Goal: Task Accomplishment & Management: Complete application form

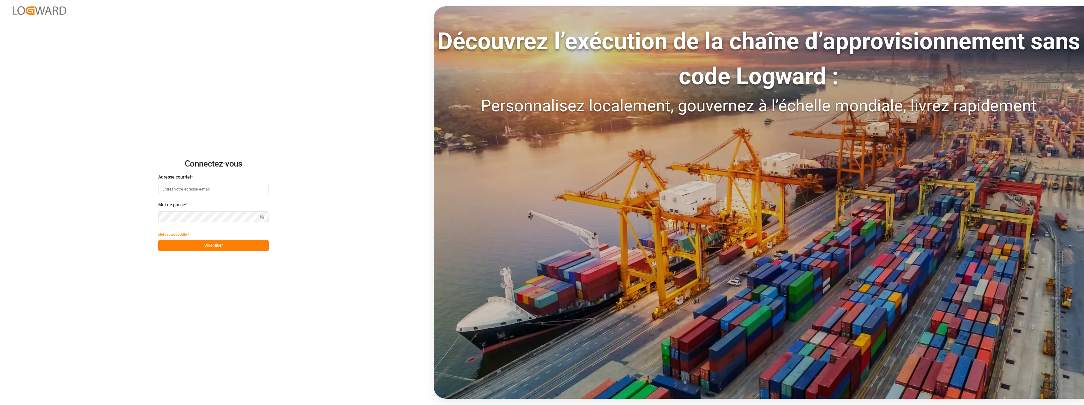
type input "[EMAIL_ADDRESS][DOMAIN_NAME]"
click at [213, 244] on button "S'identifier" at bounding box center [213, 245] width 111 height 11
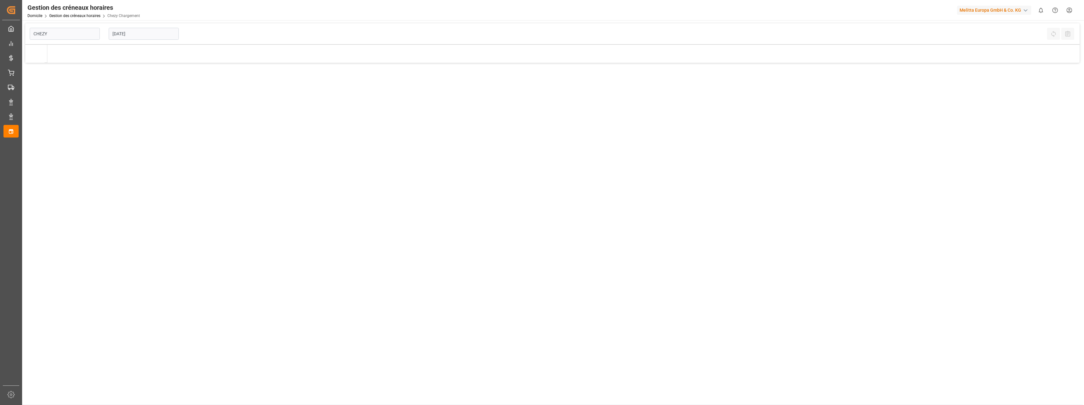
type input "Chezy Loading"
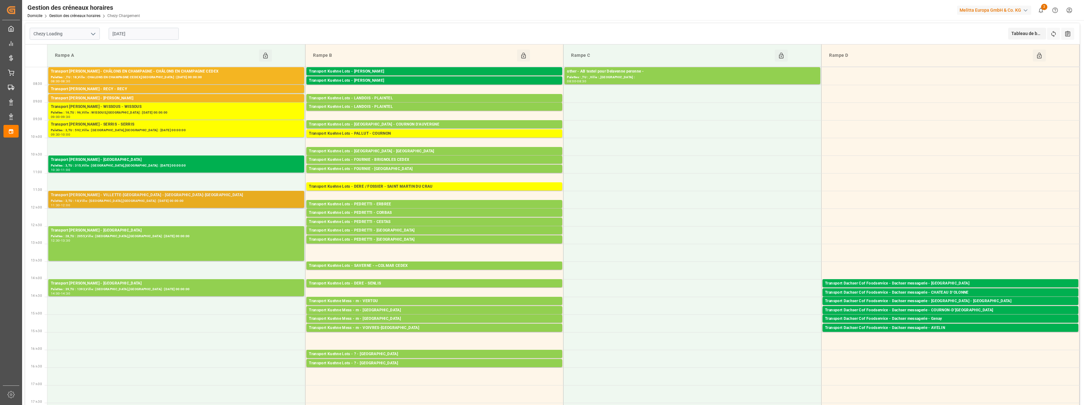
click at [135, 194] on div "Transport [PERSON_NAME] - VILLETTE-[GEOGRAPHIC_DATA] - [GEOGRAPHIC_DATA]-[GEOGR…" at bounding box center [176, 195] width 251 height 6
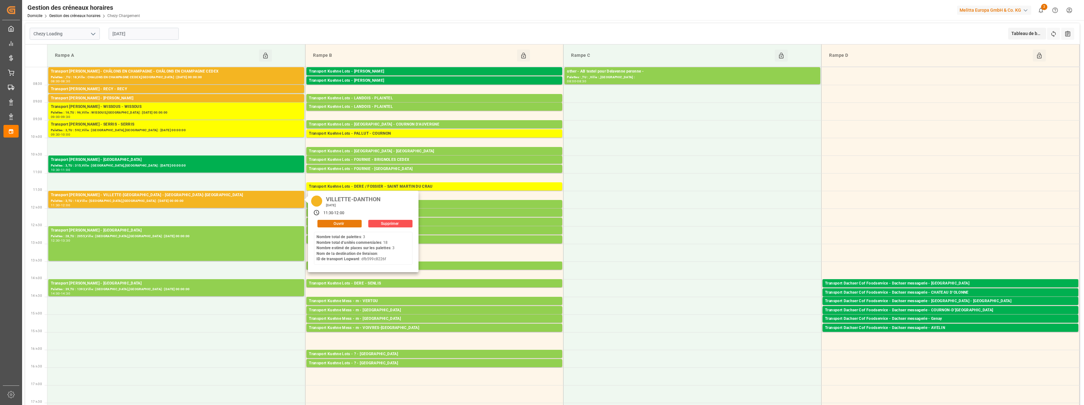
click at [333, 223] on button "Ouvrir" at bounding box center [339, 224] width 44 height 8
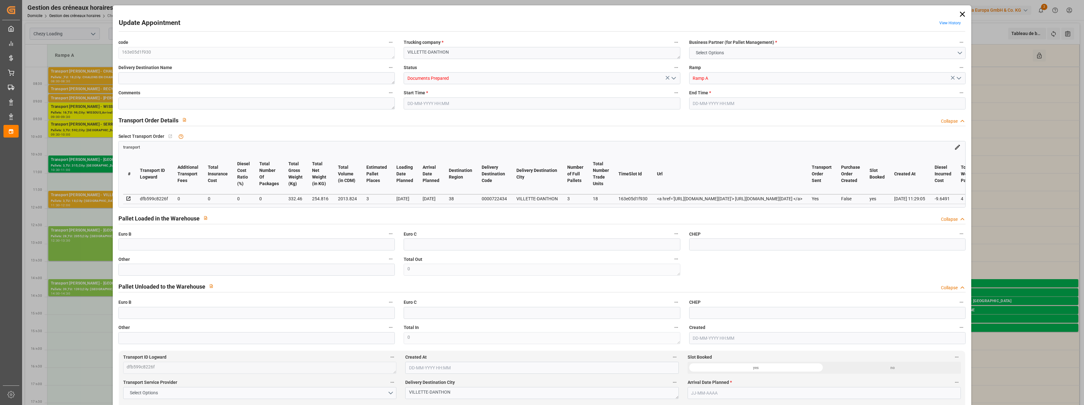
type input "3"
type input "0"
type input "-9.6491"
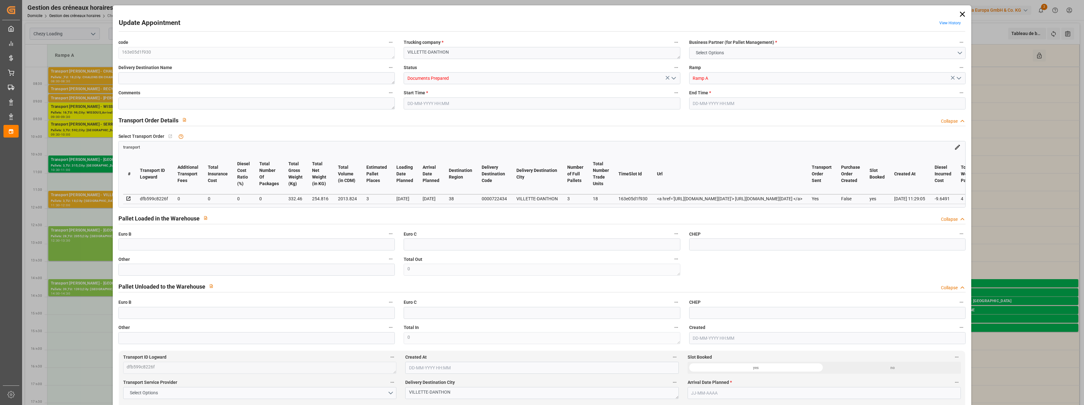
type input "0"
type input "254.816"
type input "438.66"
type input "2013.824"
type input "38"
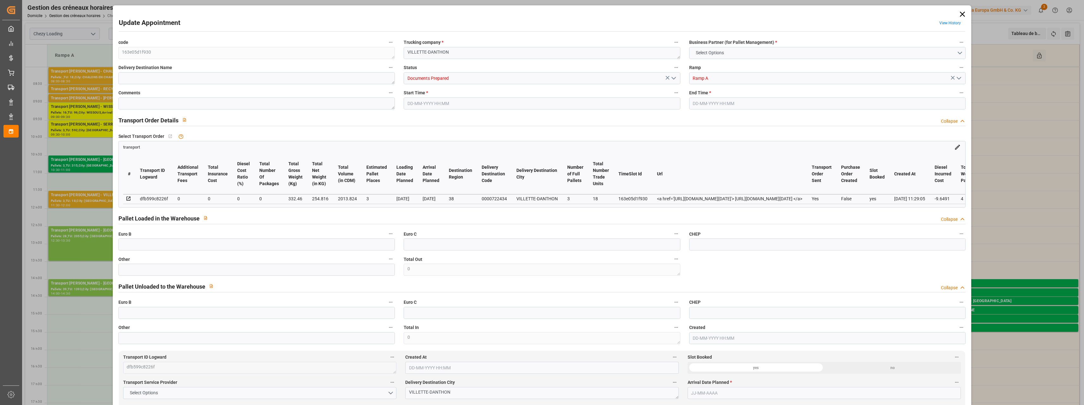
type input "3"
type input "18"
type input "4"
type input "101"
type input "332.46"
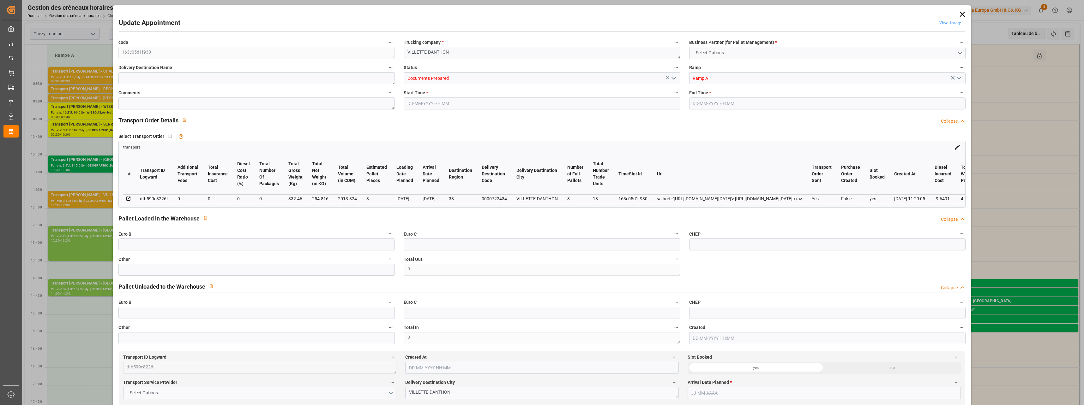
type input "0"
type input "4710.8598"
type input "0"
type input "21"
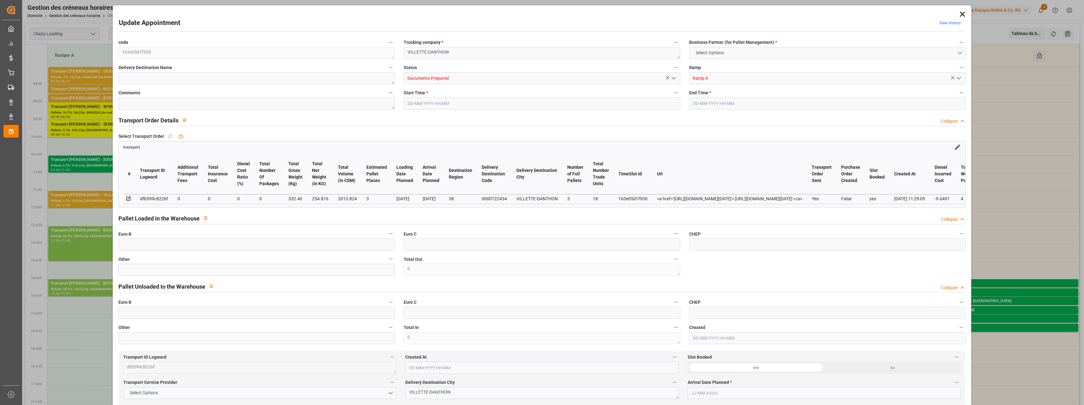
type input "35"
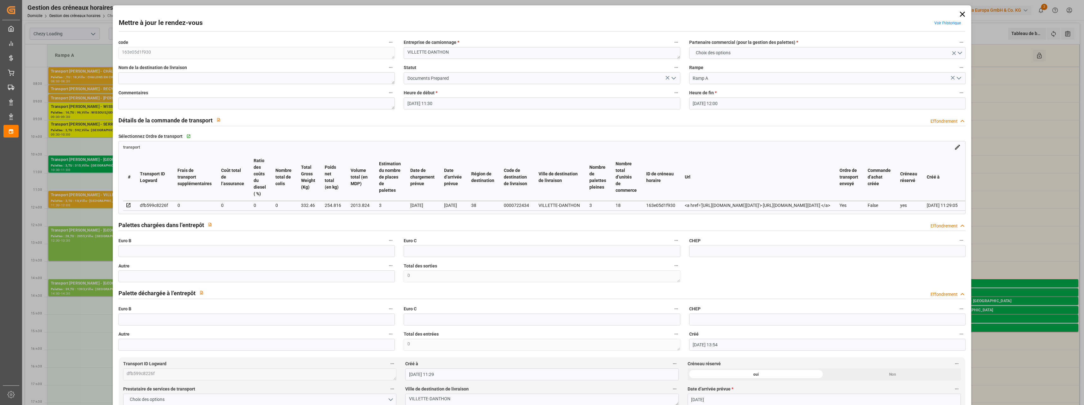
type input "[DATE] 11:30"
type input "[DATE] 12:00"
type input "[DATE] 13:54"
type input "[DATE] 11:29"
type input "[DATE]"
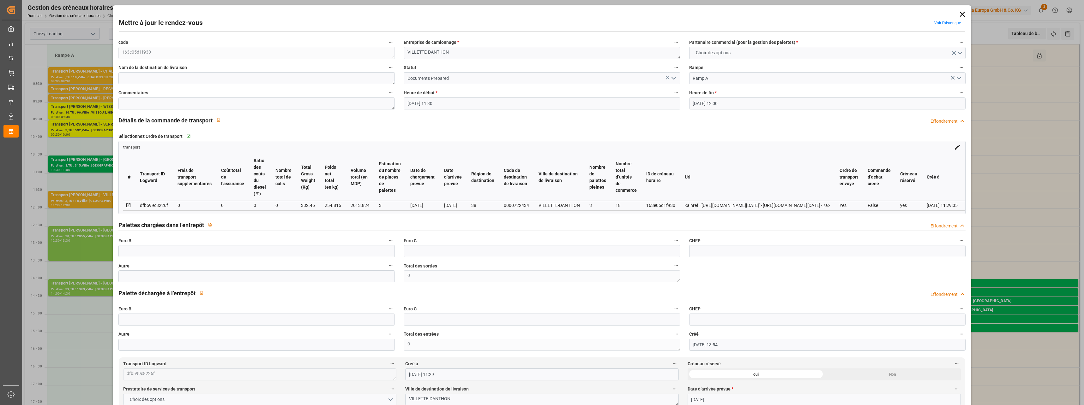
type input "[DATE]"
click at [672, 78] on icon "Ouvrir le menu" at bounding box center [674, 79] width 8 height 8
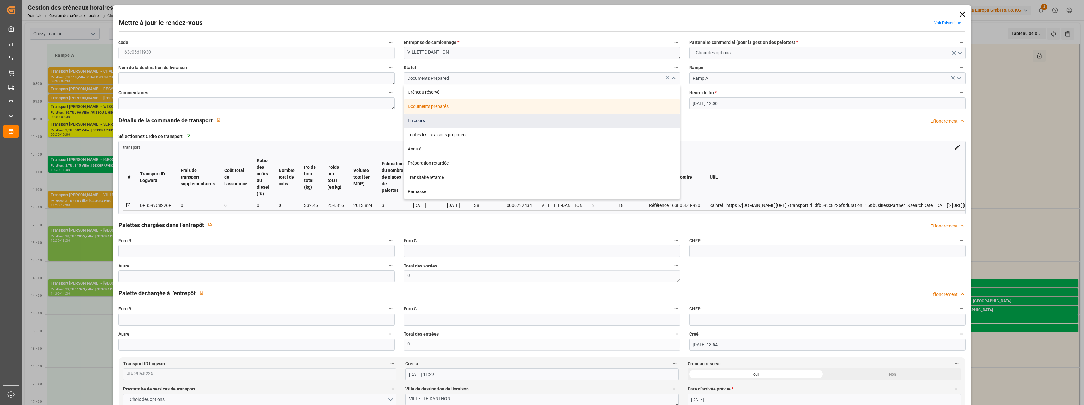
click at [426, 119] on div "En cours" at bounding box center [542, 121] width 276 height 14
type input "In Progress"
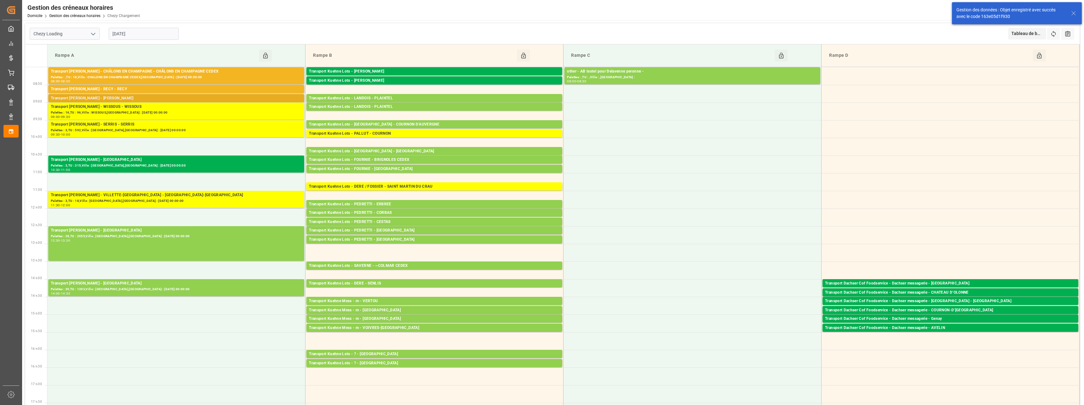
click at [134, 98] on div "Transport [PERSON_NAME] - [PERSON_NAME]" at bounding box center [176, 98] width 251 height 6
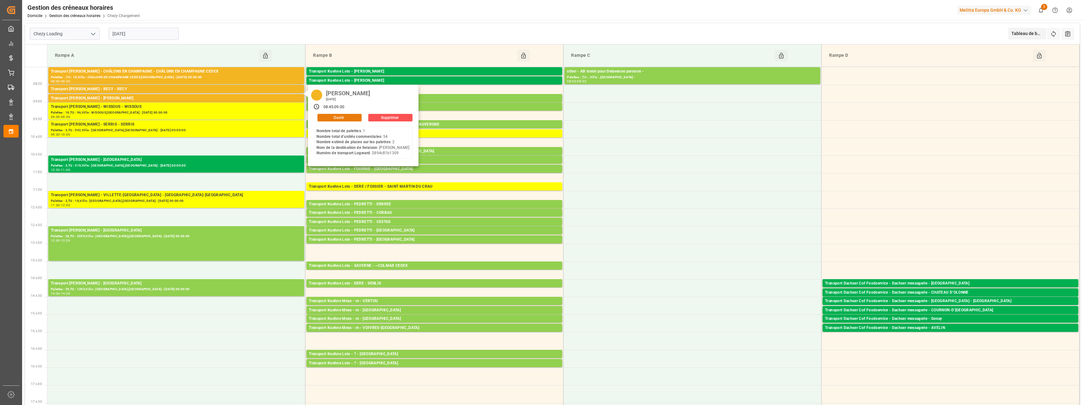
click at [347, 115] on button "Ouvrir" at bounding box center [339, 118] width 44 height 8
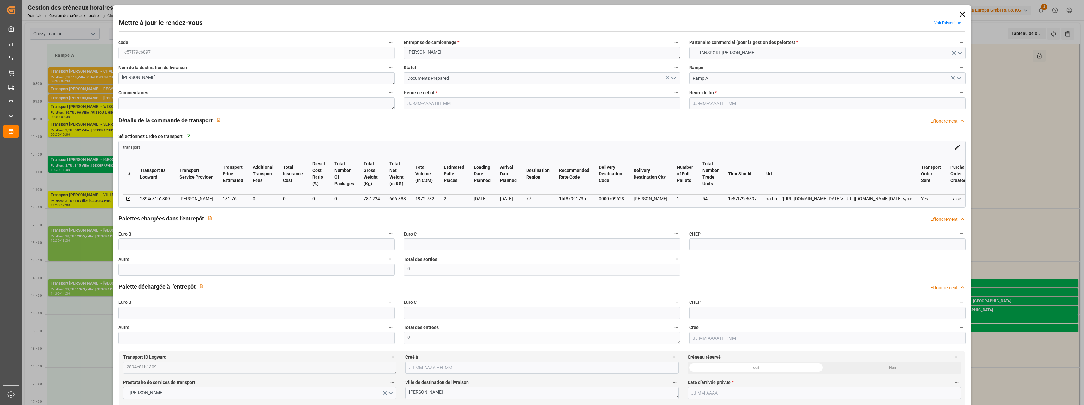
type input "2"
type input "131.76"
type input "0"
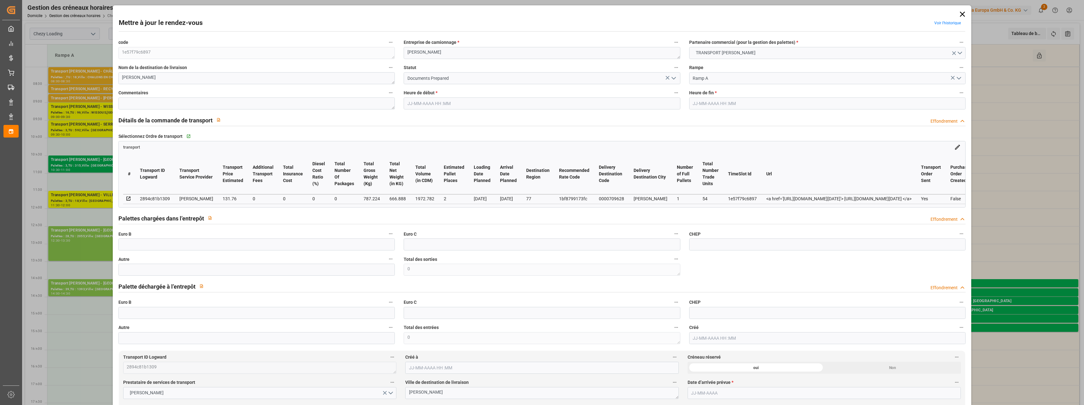
type input "126.4237"
type input "-5.3363"
type input "0"
type input "666.888"
type input "853.216"
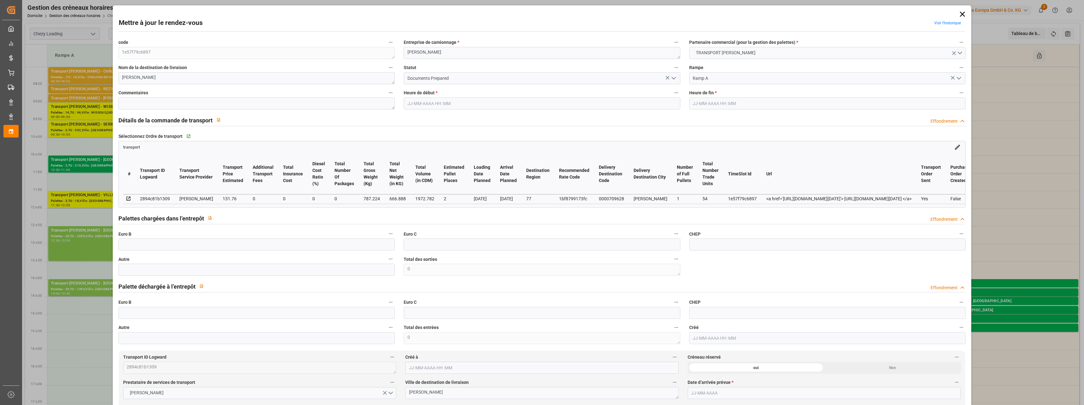
type input "1972.782"
type input "77"
type input "1"
type input "54"
type input "2"
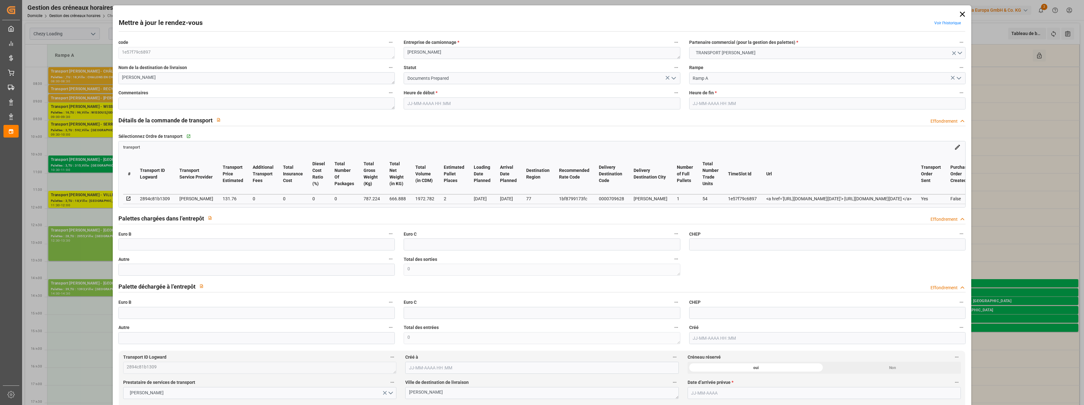
type input "101"
type input "787.224"
type input "0"
type input "4710.8598"
type input "0"
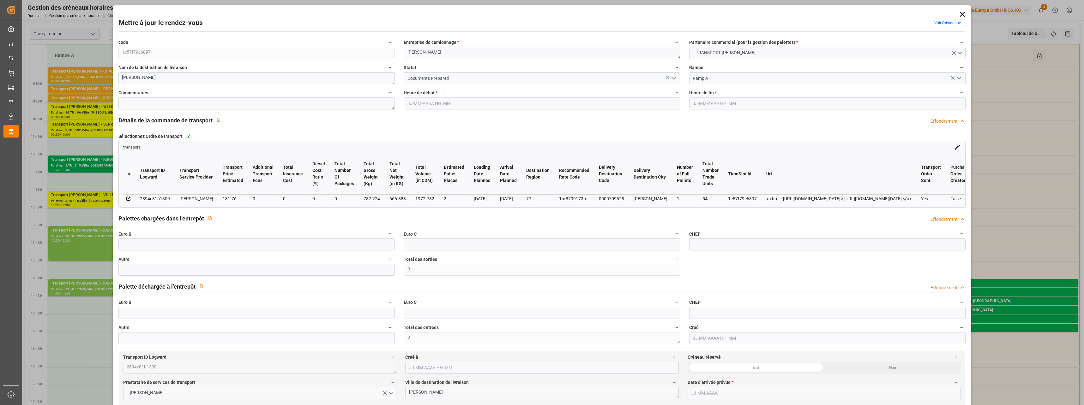
type input "0"
type input "21"
type input "35"
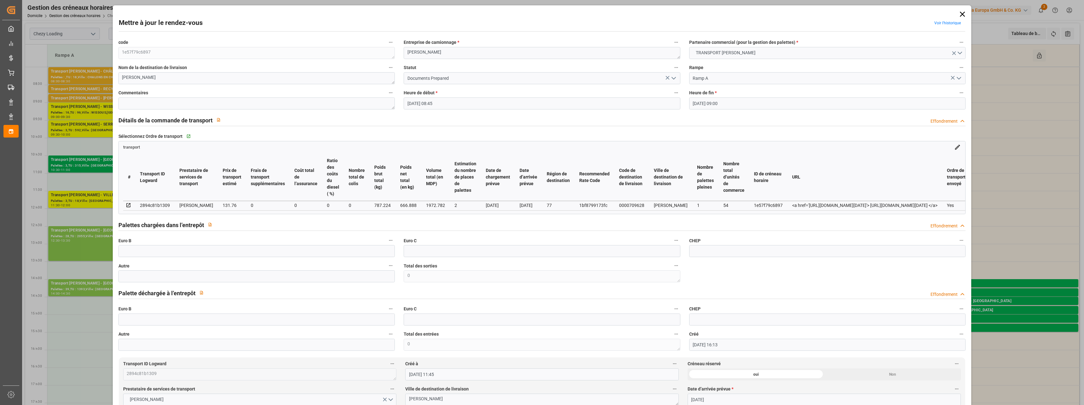
type input "[DATE] 08:45"
type input "[DATE] 09:00"
type input "[DATE] 16:13"
type input "[DATE] 11:45"
type input "[DATE]"
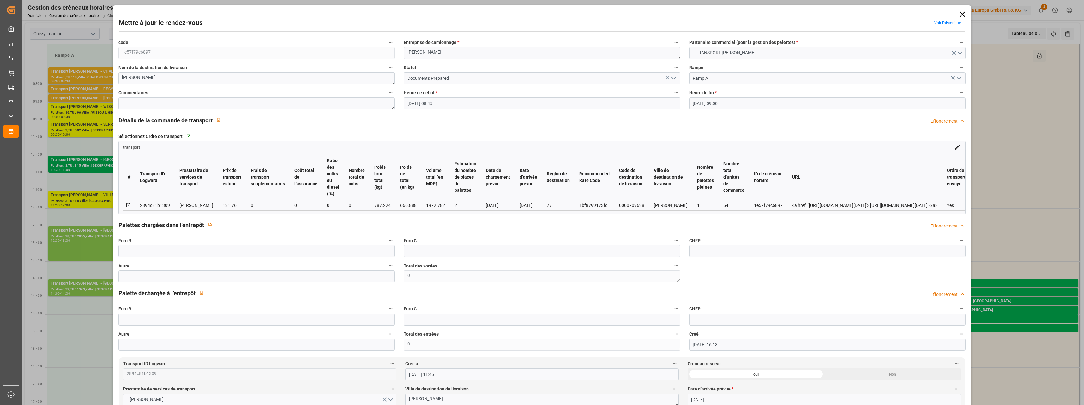
type input "[DATE]"
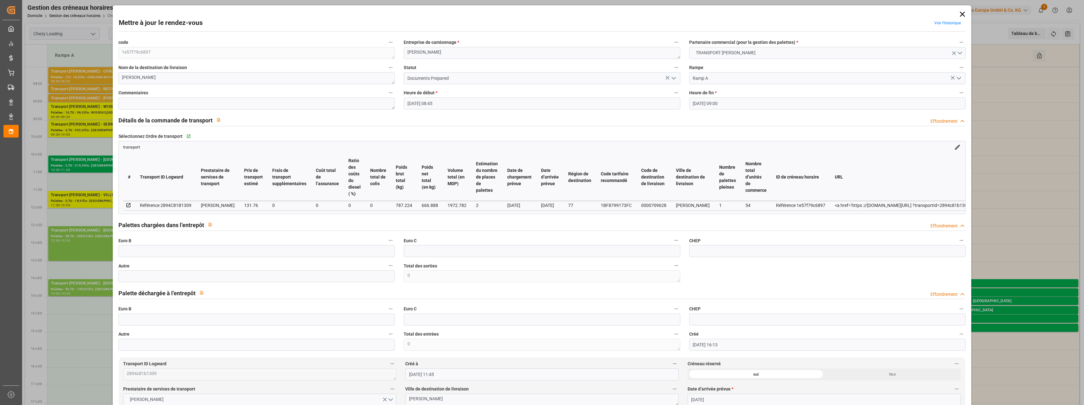
click at [675, 79] on icon "Ouvrir le menu" at bounding box center [674, 79] width 8 height 8
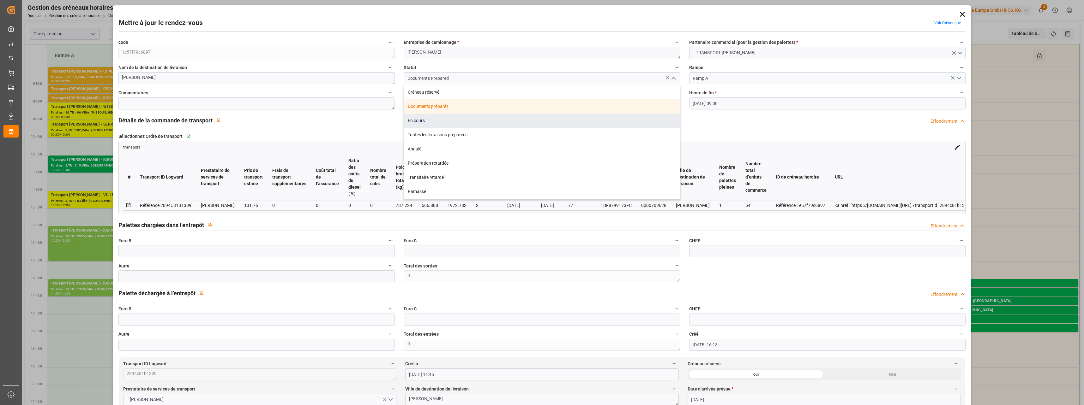
click at [417, 121] on div "En cours" at bounding box center [542, 121] width 276 height 14
type input "In Progress"
